Goal: Book appointment/travel/reservation

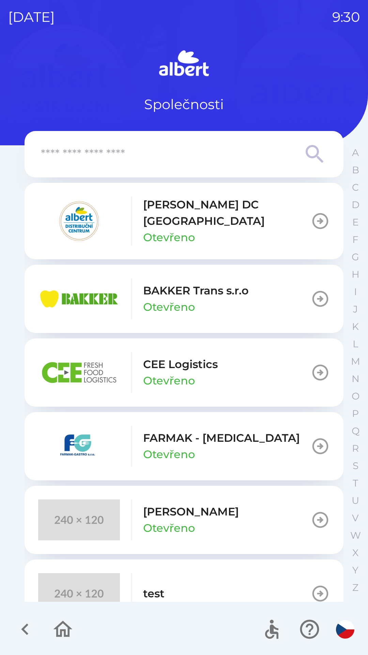
scroll to position [18, 0]
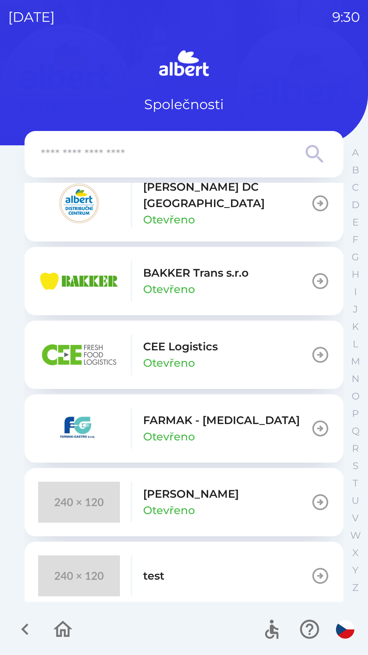
click at [202, 201] on div "[PERSON_NAME] DC [GEOGRAPHIC_DATA] Otevřeno" at bounding box center [227, 203] width 168 height 49
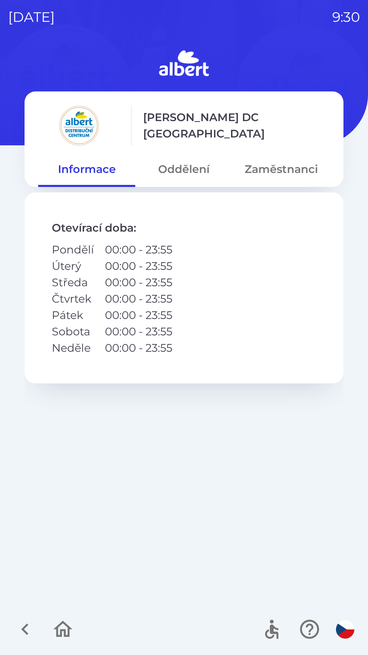
click at [193, 168] on button "Oddělení" at bounding box center [183, 169] width 97 height 25
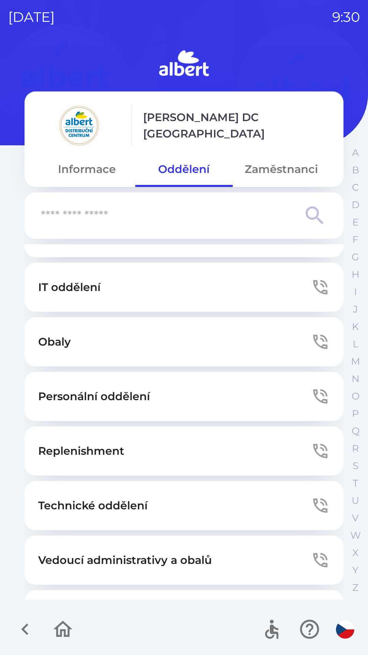
scroll to position [89, 0]
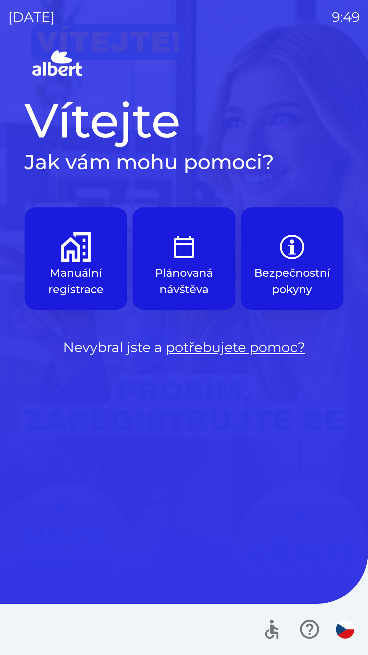
click at [94, 255] on button "Manuální registrace" at bounding box center [76, 258] width 103 height 102
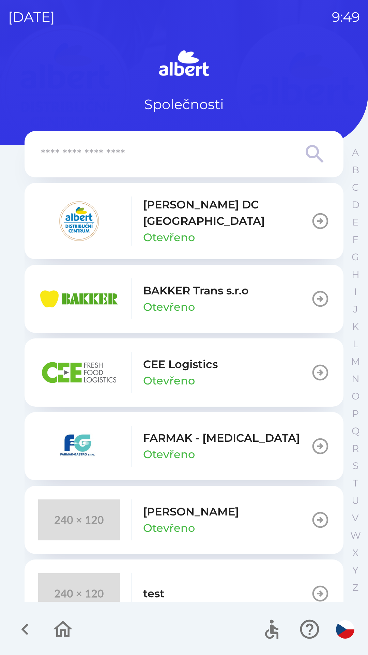
click at [207, 214] on p "[PERSON_NAME] DC [GEOGRAPHIC_DATA]" at bounding box center [227, 212] width 168 height 33
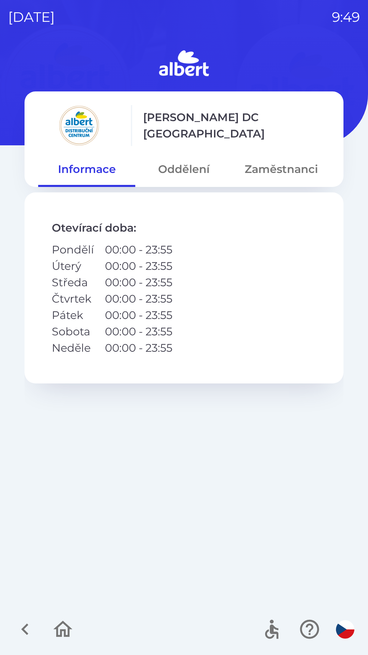
click at [189, 172] on button "Oddělení" at bounding box center [183, 169] width 97 height 25
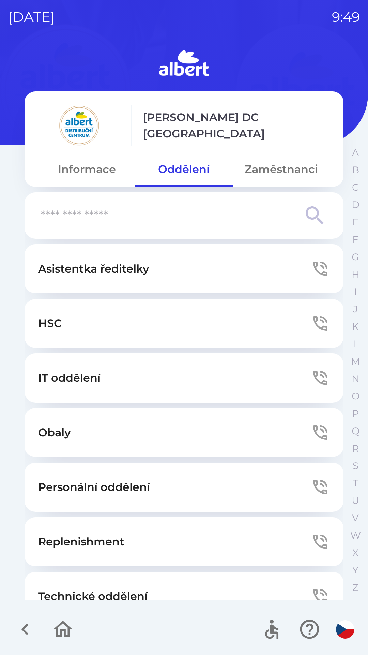
click at [192, 385] on button "IT oddělení" at bounding box center [184, 377] width 319 height 49
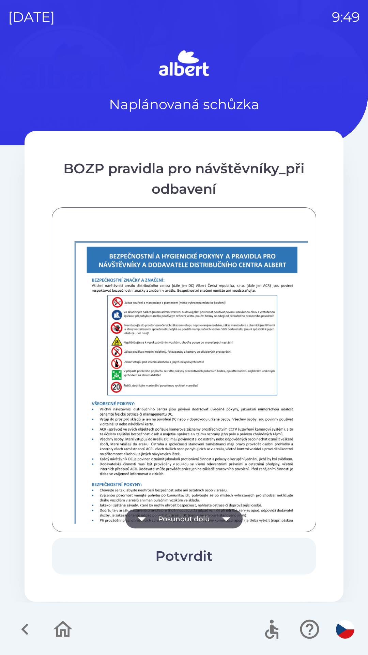
click at [214, 524] on button "Posunout dolů" at bounding box center [183, 518] width 117 height 19
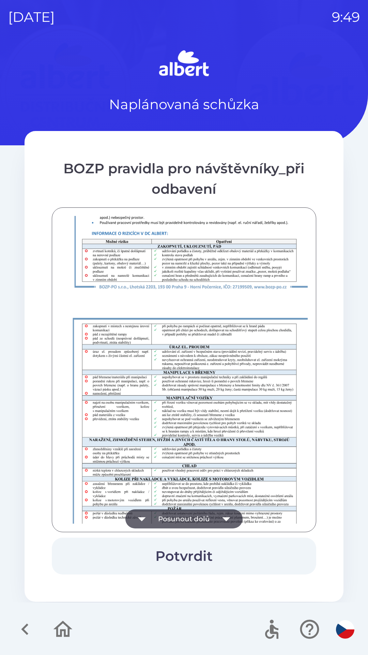
click at [214, 524] on button "Posunout dolů" at bounding box center [183, 518] width 117 height 19
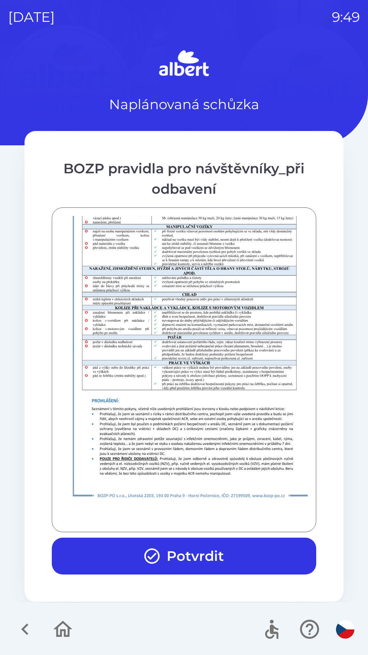
click at [215, 515] on div at bounding box center [184, 370] width 248 height 308
click at [216, 556] on button "Potvrdit" at bounding box center [184, 555] width 265 height 37
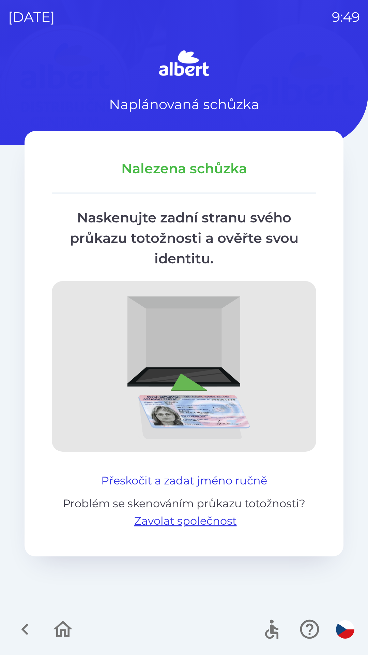
click at [192, 484] on button "Přeskočit a zadat jméno ručně" at bounding box center [184, 480] width 171 height 16
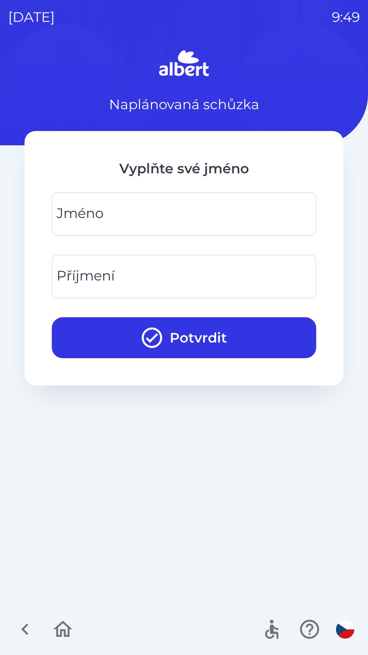
click at [216, 216] on input "Jméno" at bounding box center [184, 213] width 248 height 27
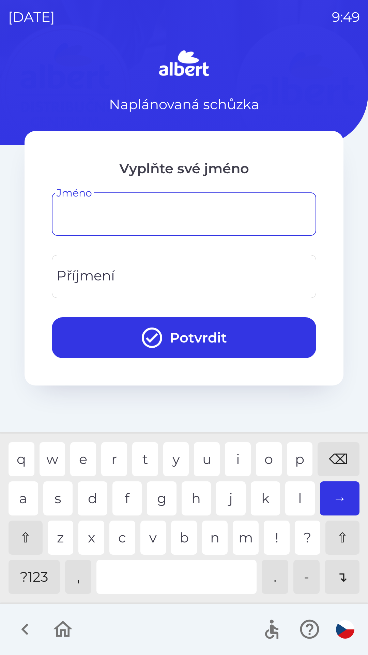
type input "*"
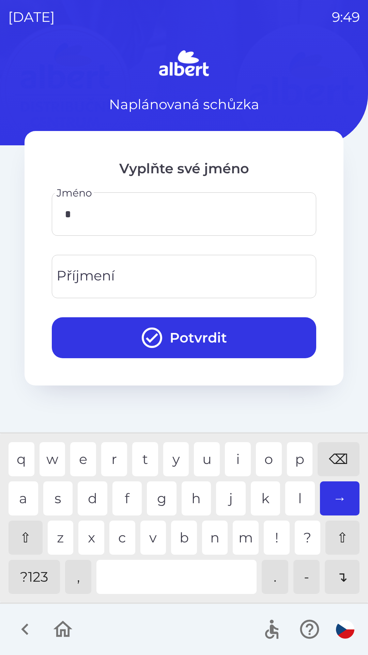
click at [223, 284] on input "Příjmení" at bounding box center [184, 276] width 248 height 27
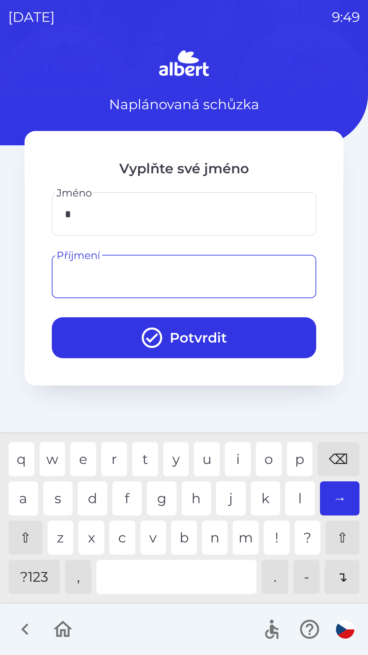
type input "*"
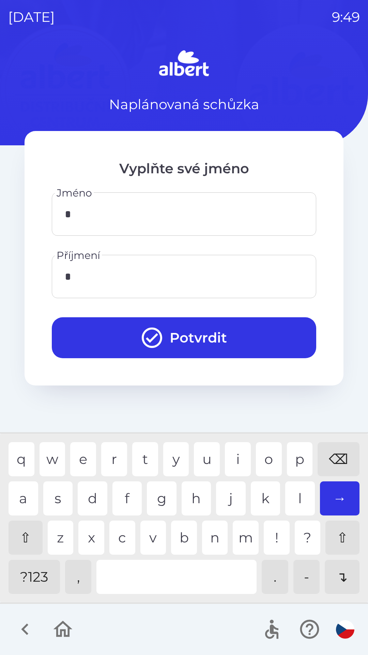
click at [241, 336] on button "Potvrdit" at bounding box center [184, 337] width 265 height 41
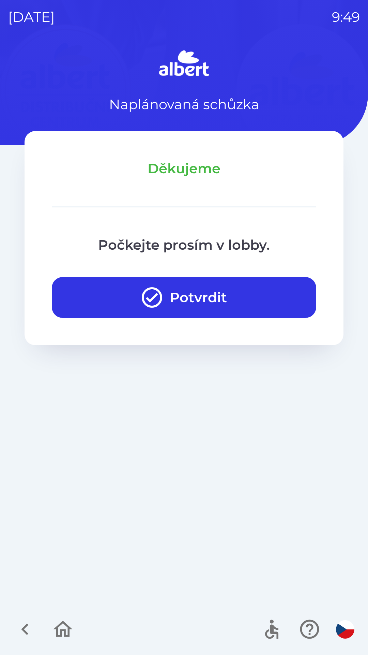
click at [215, 299] on button "Potvrdit" at bounding box center [184, 297] width 265 height 41
